Goal: Task Accomplishment & Management: Use online tool/utility

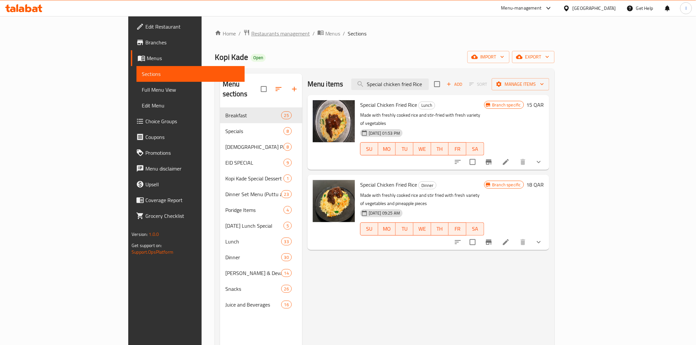
drag, startPoint x: 0, startPoint y: 0, endPoint x: 183, endPoint y: 31, distance: 185.9
click at [251, 31] on span "Restaurants management" at bounding box center [280, 34] width 59 height 8
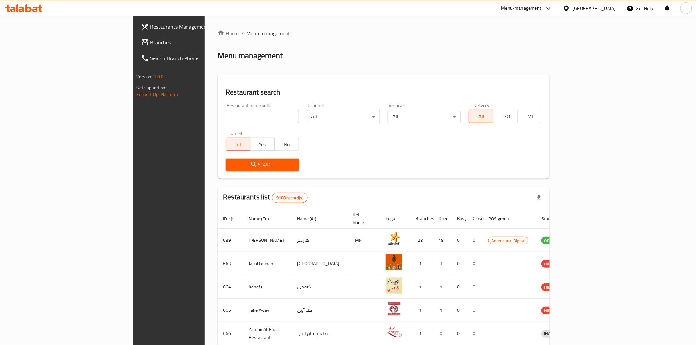
click at [226, 117] on input "search" at bounding box center [262, 116] width 73 height 13
paste input "687909"
type input "687909"
click at [231, 163] on span "Search" at bounding box center [262, 165] width 63 height 8
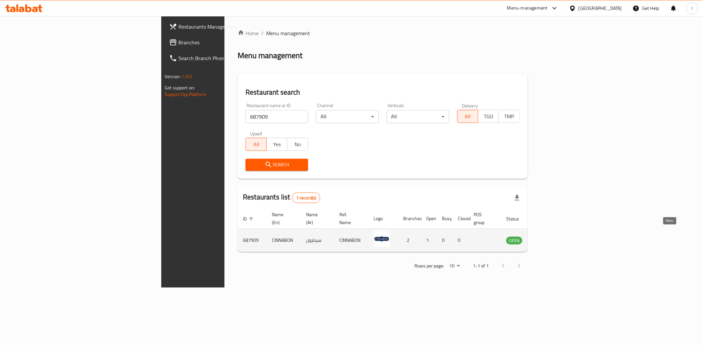
click at [548, 238] on icon "enhanced table" at bounding box center [544, 241] width 7 height 6
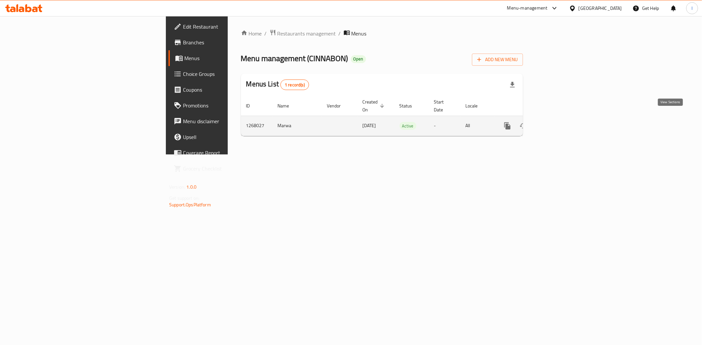
click at [559, 122] on icon "enhanced table" at bounding box center [555, 126] width 8 height 8
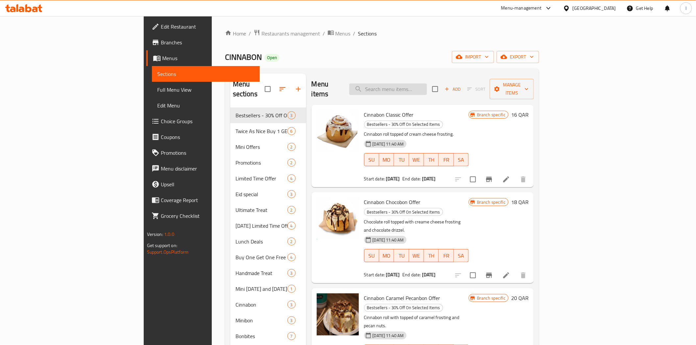
click at [427, 86] on input "search" at bounding box center [388, 90] width 78 height 12
paste input "Mini Rolls Cinna Classic"
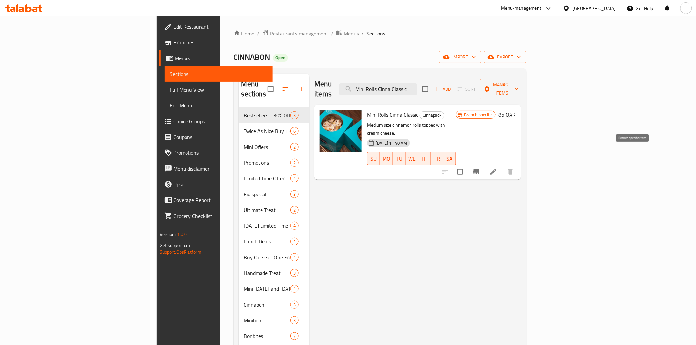
click at [480, 168] on icon "Branch-specific-item" at bounding box center [476, 172] width 8 height 8
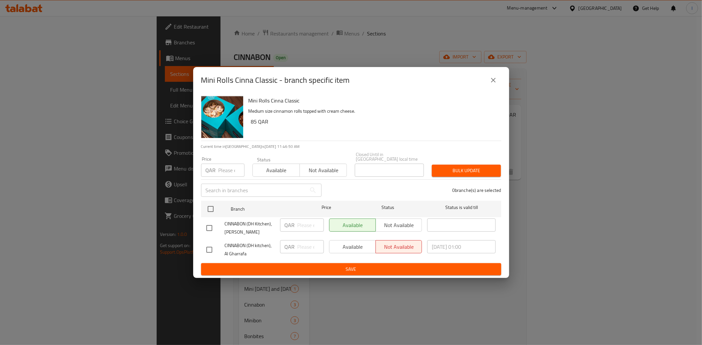
click at [356, 26] on div "Mini Rolls Cinna Classic - branch specific item Mini Rolls Cinna Classic Medium…" at bounding box center [351, 172] width 702 height 345
click at [493, 84] on icon "close" at bounding box center [493, 80] width 8 height 8
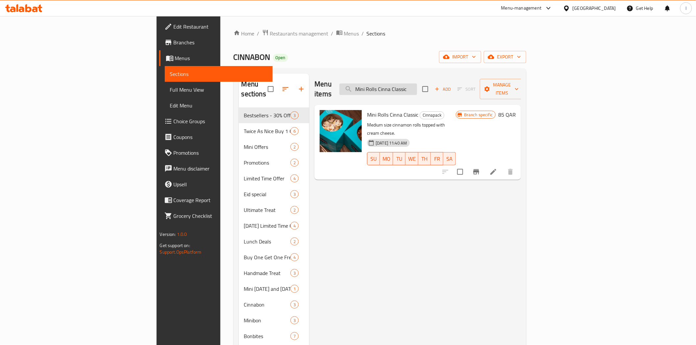
click at [417, 84] on input "Mini Rolls Cinna Classic" at bounding box center [379, 90] width 78 height 12
paste input "hocobon"
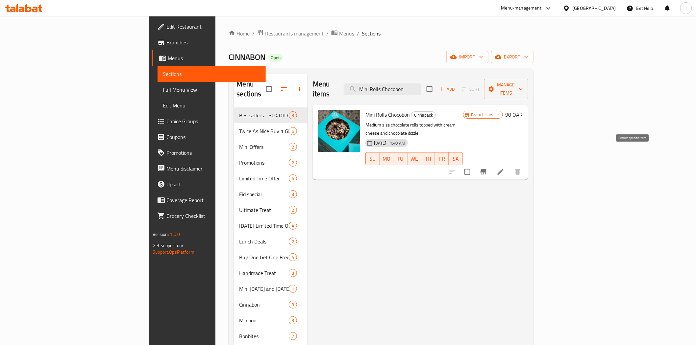
type input "Mini Rolls Chocobon"
click at [487, 169] on icon "Branch-specific-item" at bounding box center [484, 171] width 6 height 5
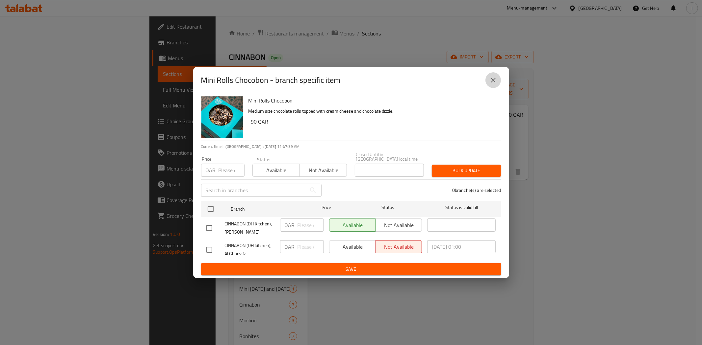
click at [493, 83] on icon "close" at bounding box center [493, 80] width 5 height 5
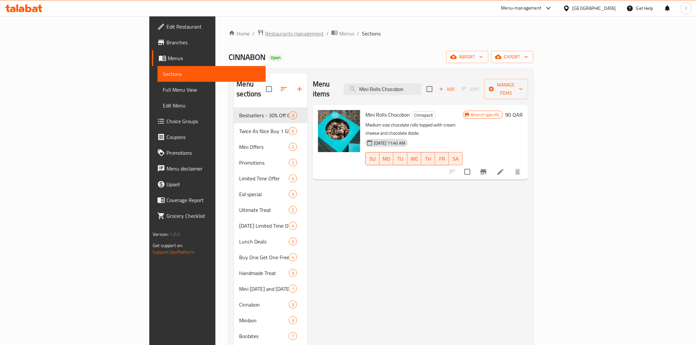
click at [265, 32] on span "Restaurants management" at bounding box center [294, 34] width 59 height 8
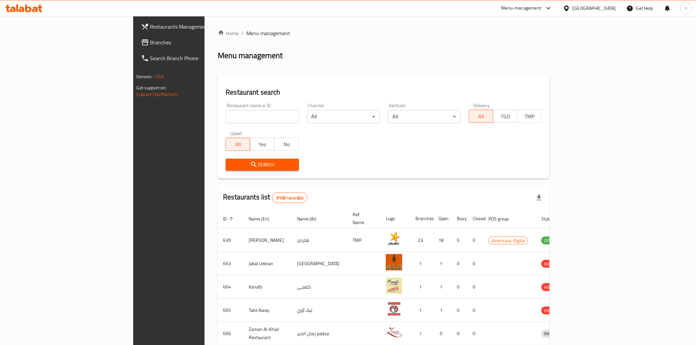
click at [226, 114] on input "search" at bounding box center [262, 116] width 73 height 13
paste input "18688"
type input "18688"
click at [235, 166] on span "Search" at bounding box center [262, 165] width 63 height 8
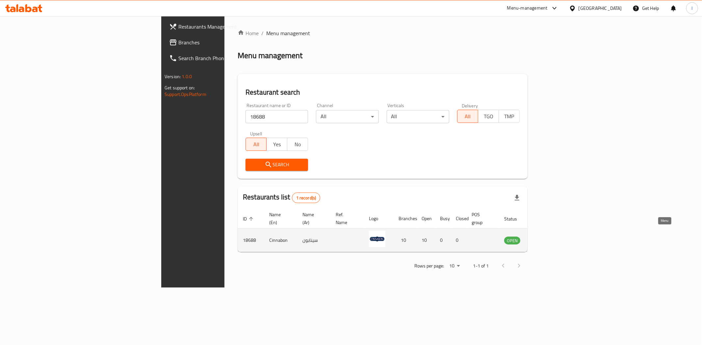
click at [546, 237] on icon "enhanced table" at bounding box center [543, 241] width 8 height 8
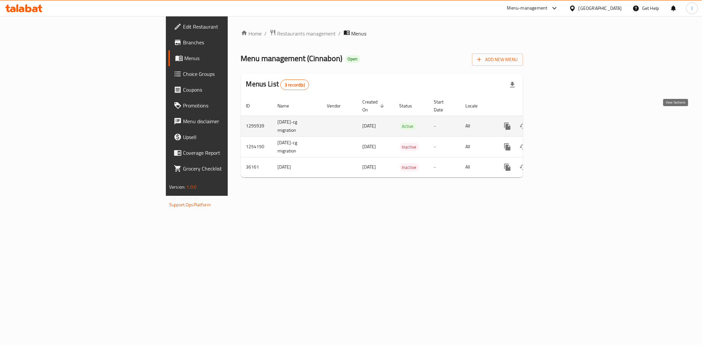
click at [558, 123] on icon "enhanced table" at bounding box center [555, 126] width 6 height 6
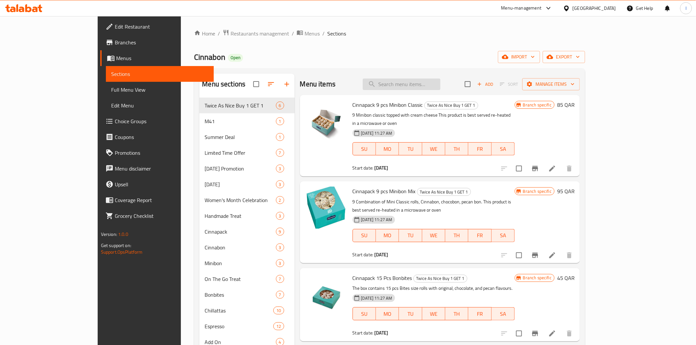
click at [441, 86] on input "search" at bounding box center [402, 85] width 78 height 12
paste input "Mini Rolls Cinna Classic"
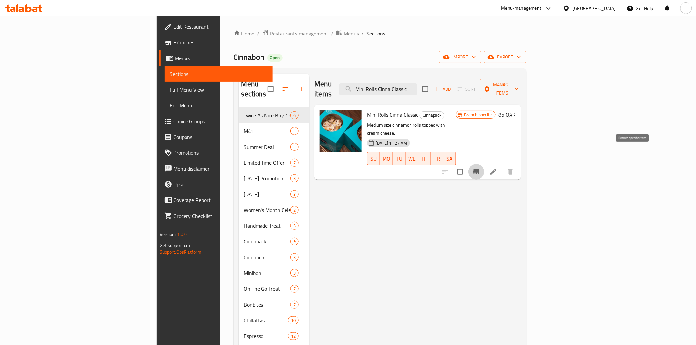
click at [480, 168] on icon "Branch-specific-item" at bounding box center [476, 172] width 8 height 8
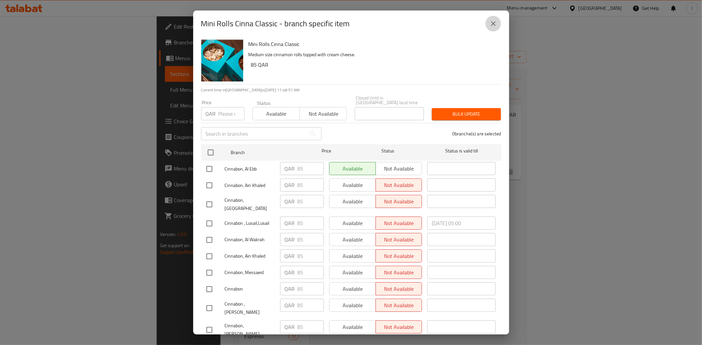
click at [491, 24] on icon "close" at bounding box center [493, 24] width 8 height 8
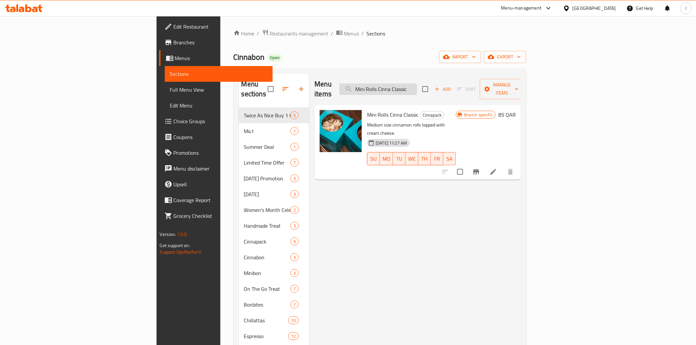
click at [417, 85] on input "Mini Rolls Cinna Classic" at bounding box center [379, 90] width 78 height 12
paste input "[PERSON_NAME]"
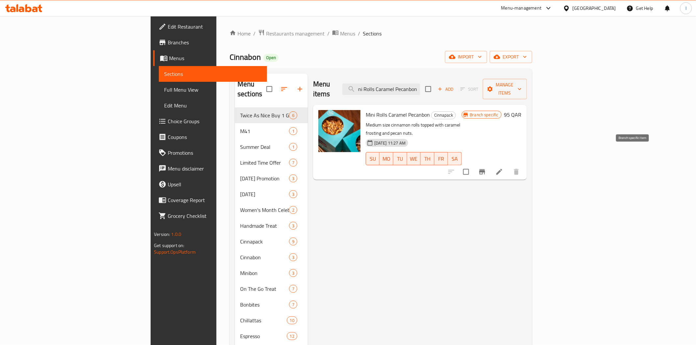
type input "Mini Rolls Caramel Pecanbon"
click at [485, 169] on icon "Branch-specific-item" at bounding box center [482, 171] width 6 height 5
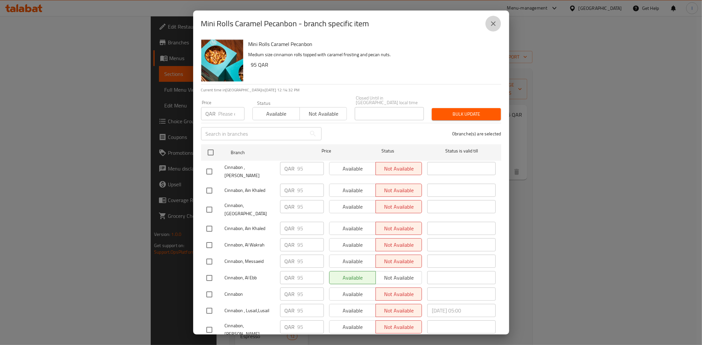
click at [495, 24] on icon "close" at bounding box center [493, 24] width 8 height 8
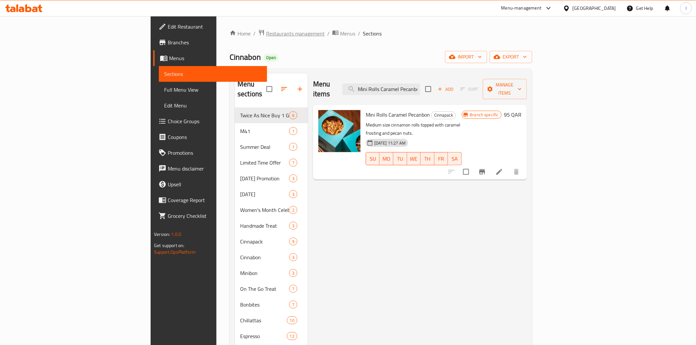
click at [266, 33] on span "Restaurants management" at bounding box center [295, 34] width 59 height 8
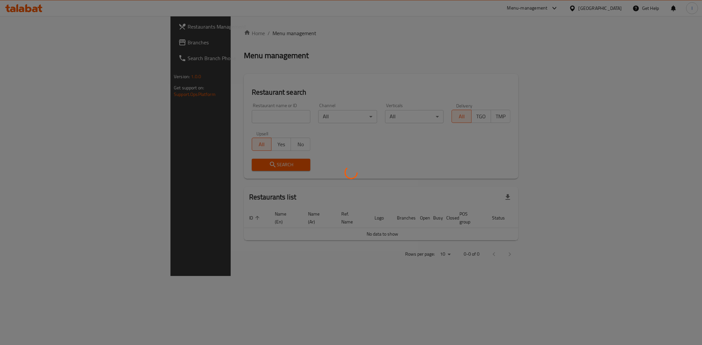
click at [205, 115] on div at bounding box center [351, 172] width 702 height 345
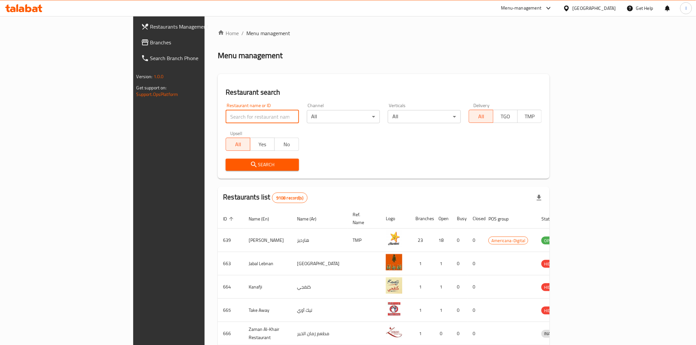
click at [226, 115] on input "search" at bounding box center [262, 116] width 73 height 13
paste input "3033"
type input "3033"
click at [233, 163] on span "Search" at bounding box center [262, 165] width 63 height 8
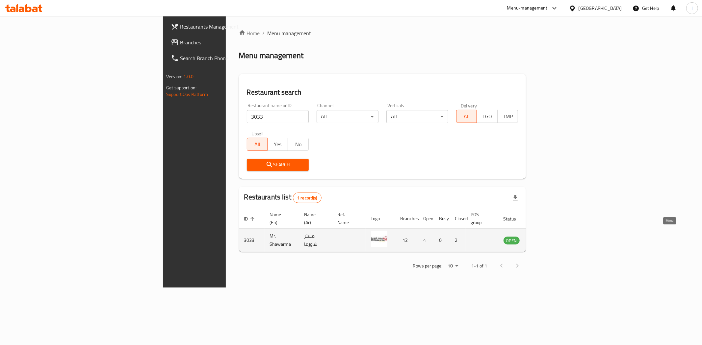
click at [545, 238] on icon "enhanced table" at bounding box center [541, 241] width 7 height 6
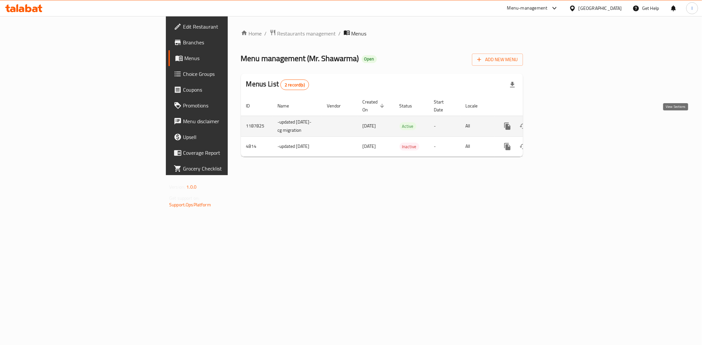
click at [559, 123] on icon "enhanced table" at bounding box center [555, 126] width 8 height 8
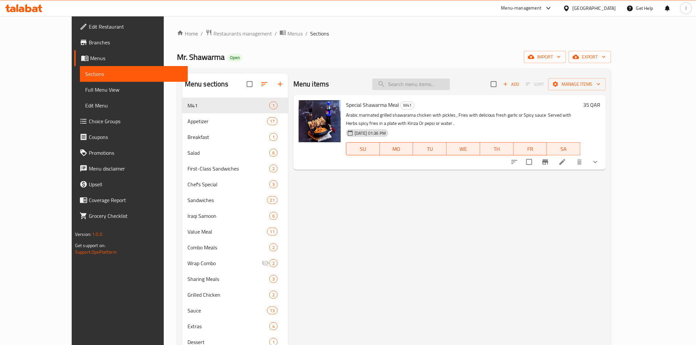
click at [440, 81] on input "search" at bounding box center [411, 85] width 78 height 12
paste input "Lamb Arabic shawarma"
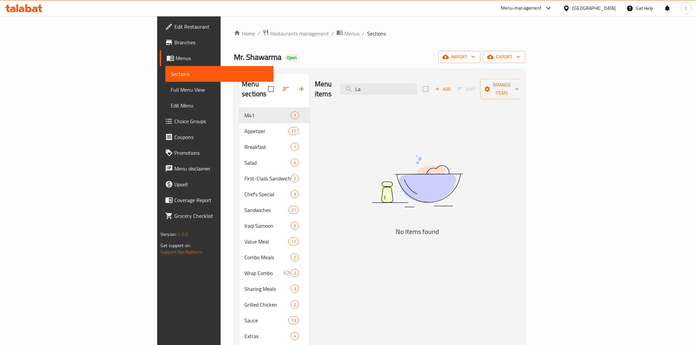
type input "L"
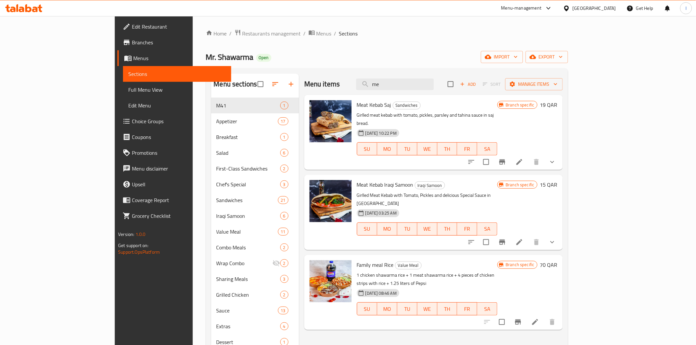
type input "m"
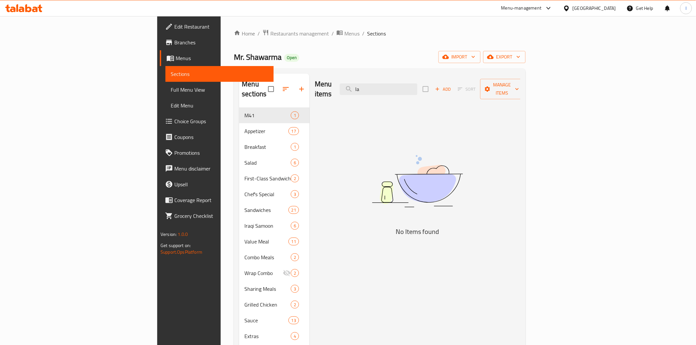
type input "l"
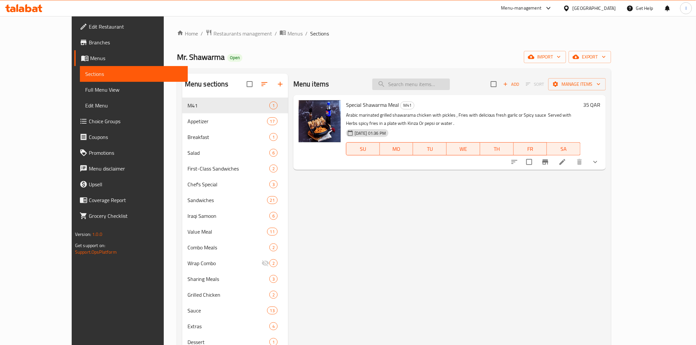
click at [450, 86] on input "search" at bounding box center [411, 85] width 78 height 12
paste input "El Khebbez chicken shawarma box"
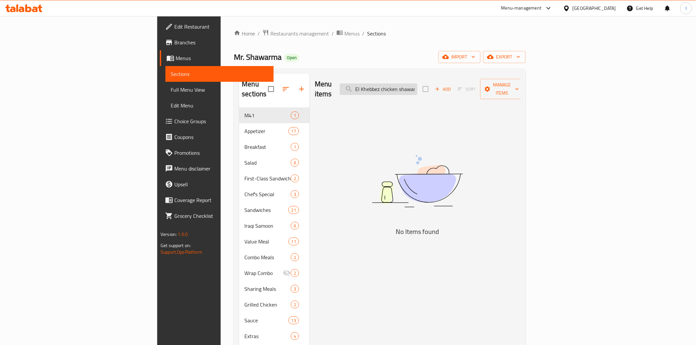
click at [417, 86] on input "El Khebbez chicken shawarma box" at bounding box center [379, 90] width 78 height 12
paste input "Shawarma el Khebez"
type input "Shawarma el Khebez"
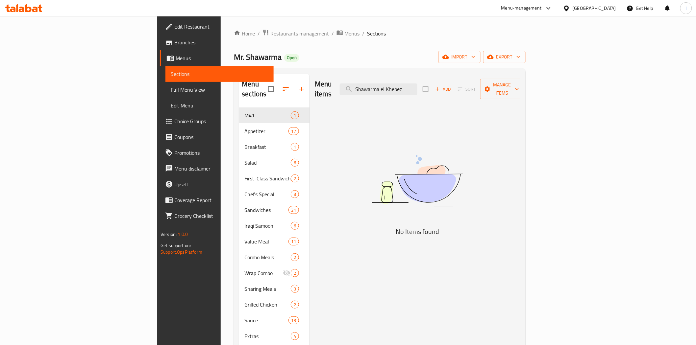
click at [14, 9] on icon at bounding box center [13, 10] width 6 height 6
